Goal: Information Seeking & Learning: Learn about a topic

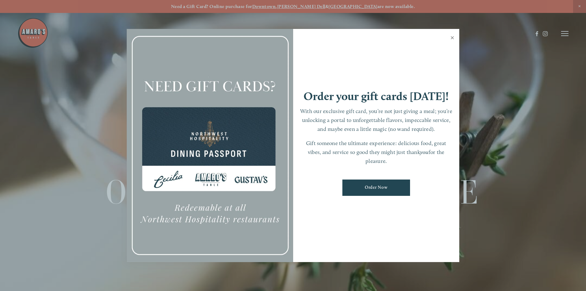
click at [451, 38] on link "Close" at bounding box center [453, 38] width 12 height 17
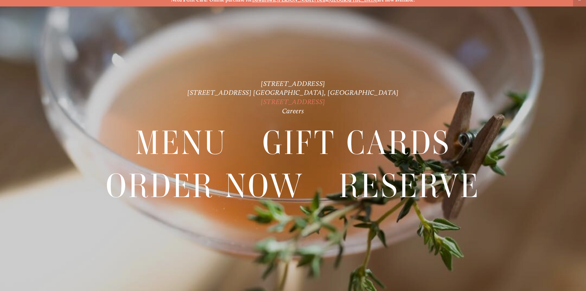
scroll to position [13, 0]
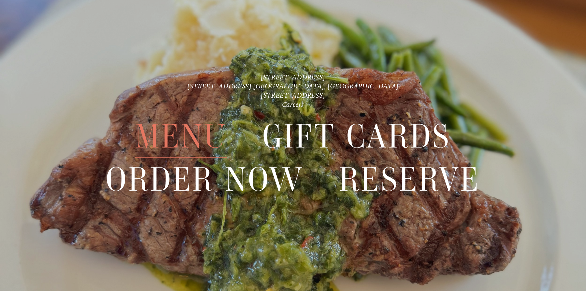
click at [202, 128] on span "Menu" at bounding box center [181, 136] width 92 height 42
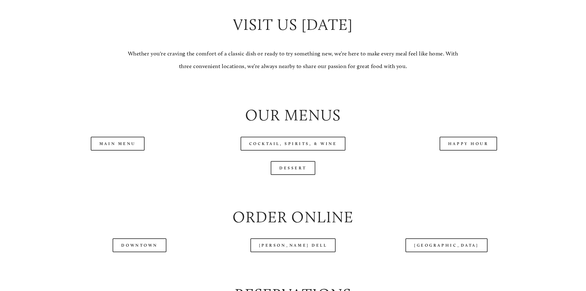
scroll to position [677, 0]
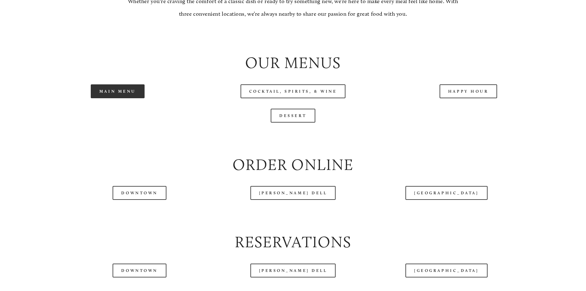
click at [118, 98] on link "Main Menu" at bounding box center [118, 91] width 54 height 14
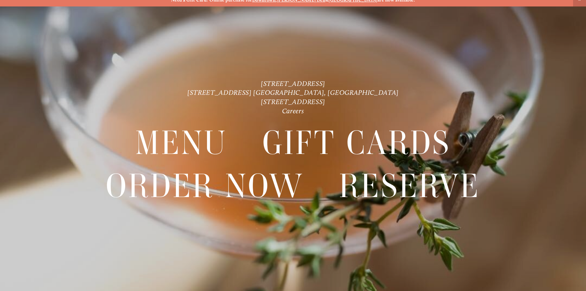
scroll to position [13, 0]
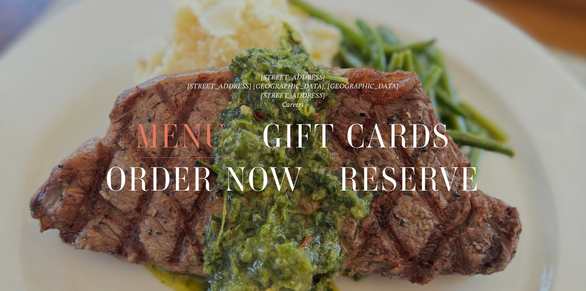
click at [191, 131] on span "Menu" at bounding box center [181, 136] width 92 height 42
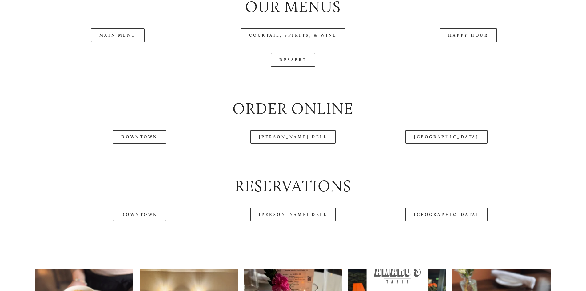
scroll to position [739, 0]
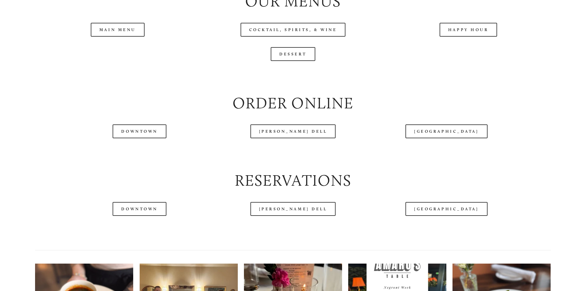
click at [109, 50] on header "Menu Order Now Visit Gallery 0" at bounding box center [293, 18] width 551 height 67
click at [120, 51] on header "Menu Order Now Visit Gallery 0" at bounding box center [293, 18] width 551 height 67
click at [122, 37] on link "Main Menu" at bounding box center [118, 30] width 54 height 14
